Goal: Navigation & Orientation: Find specific page/section

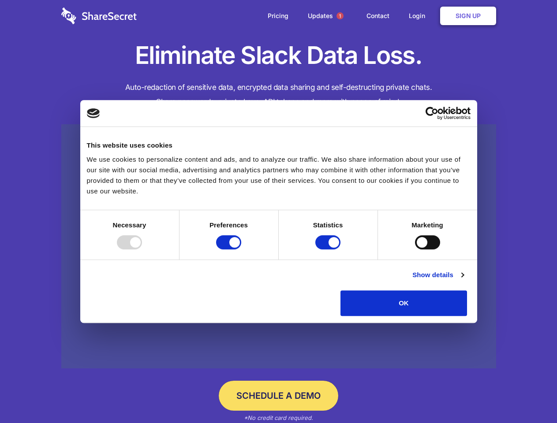
click at [142, 249] on div at bounding box center [129, 242] width 25 height 14
click at [241, 249] on input "Preferences" at bounding box center [228, 242] width 25 height 14
checkbox input "false"
click at [329, 249] on input "Statistics" at bounding box center [327, 242] width 25 height 14
checkbox input "false"
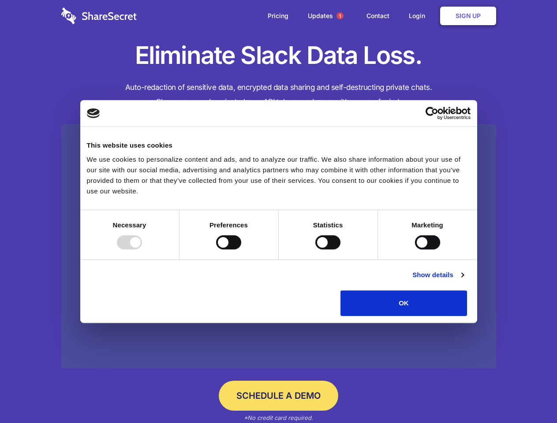
click at [415, 249] on input "Marketing" at bounding box center [427, 242] width 25 height 14
checkbox input "true"
click at [463, 280] on link "Show details" at bounding box center [437, 275] width 51 height 11
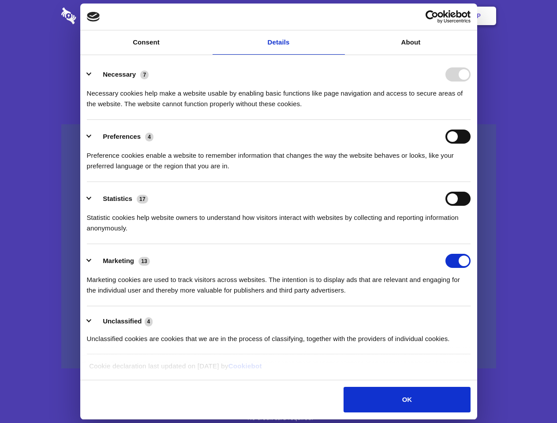
click at [470, 109] on div "Necessary 7 Necessary cookies help make a website usable by enabling basic func…" at bounding box center [278, 88] width 383 height 42
click at [339, 16] on span "1" at bounding box center [339, 15] width 7 height 7
